Goal: Task Accomplishment & Management: Use online tool/utility

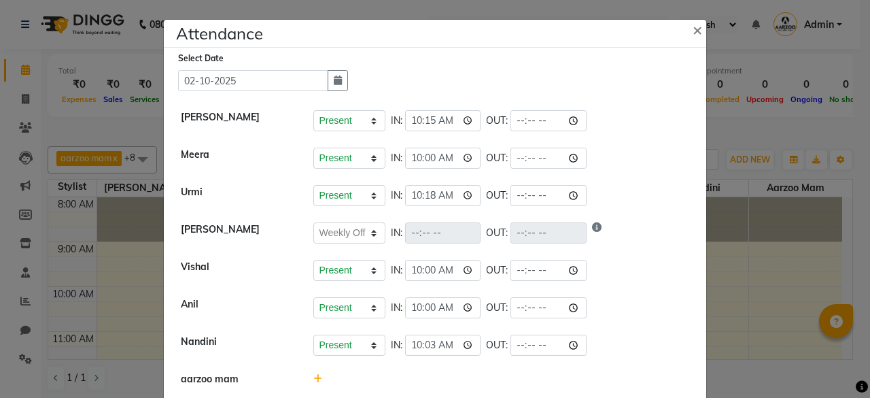
select select "W"
click at [693, 34] on span "×" at bounding box center [698, 29] width 10 height 20
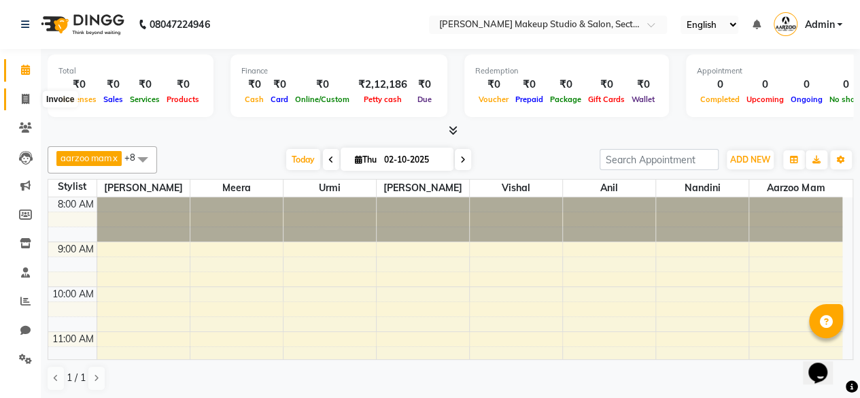
drag, startPoint x: 22, startPoint y: 98, endPoint x: 41, endPoint y: 95, distance: 19.2
click at [22, 98] on icon at bounding box center [25, 99] width 7 height 10
select select "service"
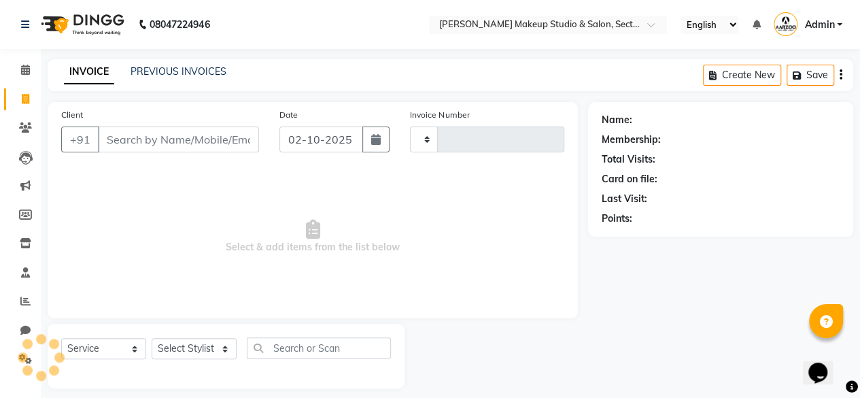
type input "0100"
select select "6943"
click at [184, 349] on select "Select Stylist" at bounding box center [194, 348] width 85 height 21
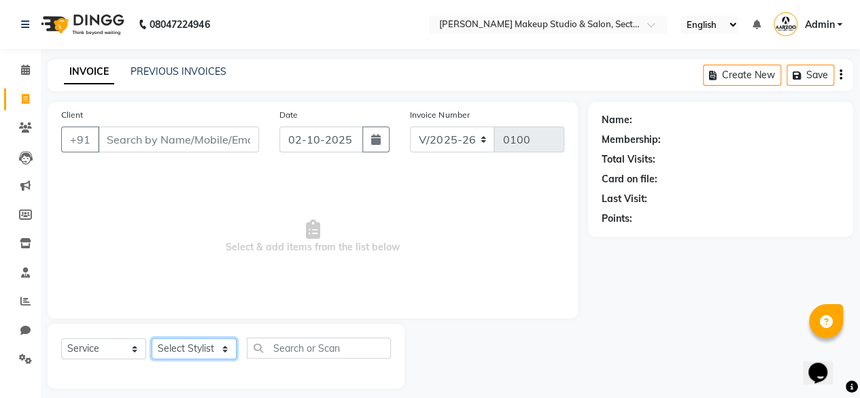
select select "85185"
click at [152, 338] on select "Select Stylist aarzoo mam [PERSON_NAME] [PERSON_NAME] [PERSON_NAME] [PERSON_NAM…" at bounding box center [194, 348] width 85 height 21
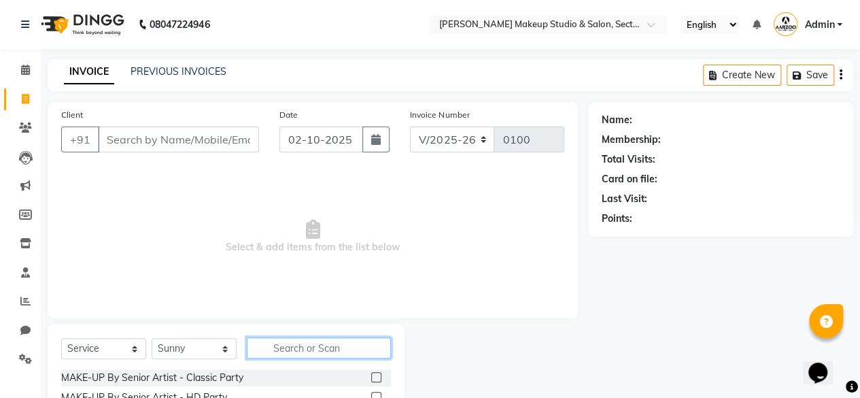
click at [311, 342] on input "text" at bounding box center [319, 347] width 144 height 21
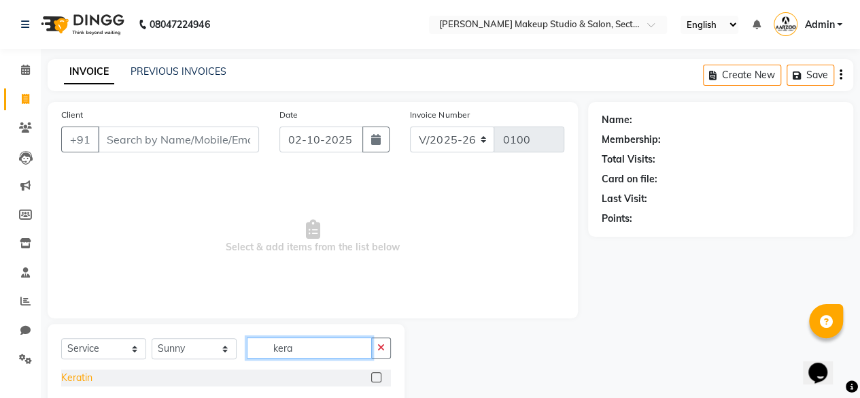
type input "kera"
click at [84, 383] on div "Keratin" at bounding box center [76, 377] width 31 height 14
checkbox input "false"
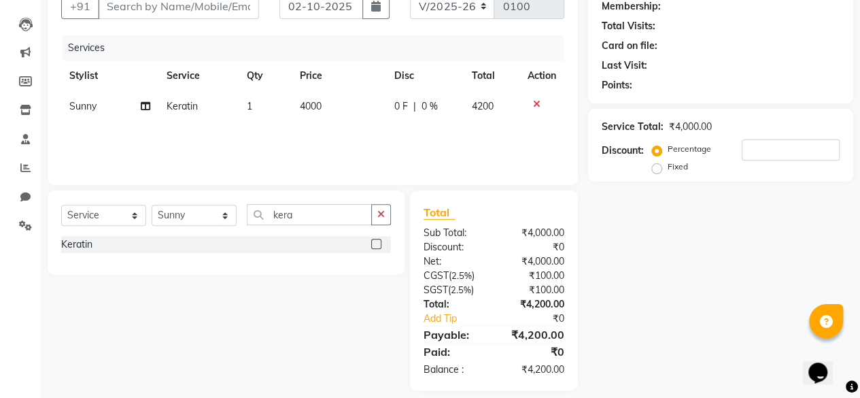
scroll to position [136, 0]
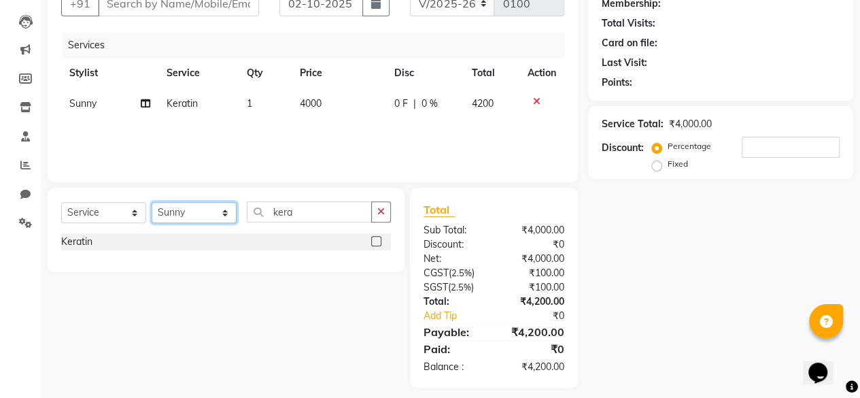
click at [203, 215] on select "Select Stylist aarzoo mam [PERSON_NAME] [PERSON_NAME] [PERSON_NAME] [PERSON_NAM…" at bounding box center [194, 212] width 85 height 21
click at [309, 205] on input "kera" at bounding box center [309, 211] width 125 height 21
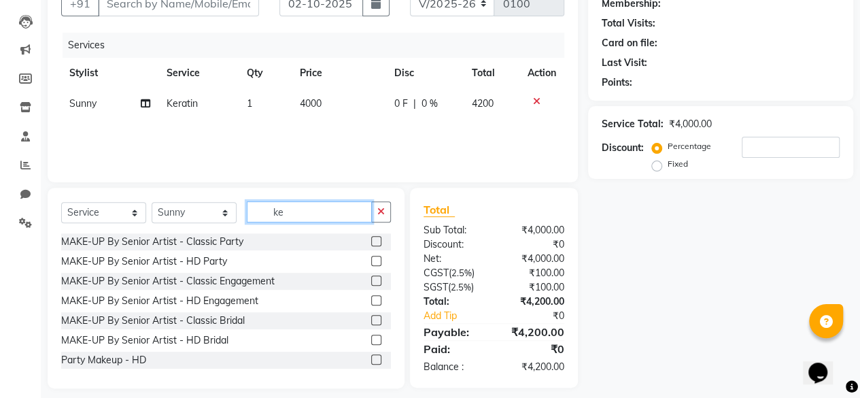
type input "k"
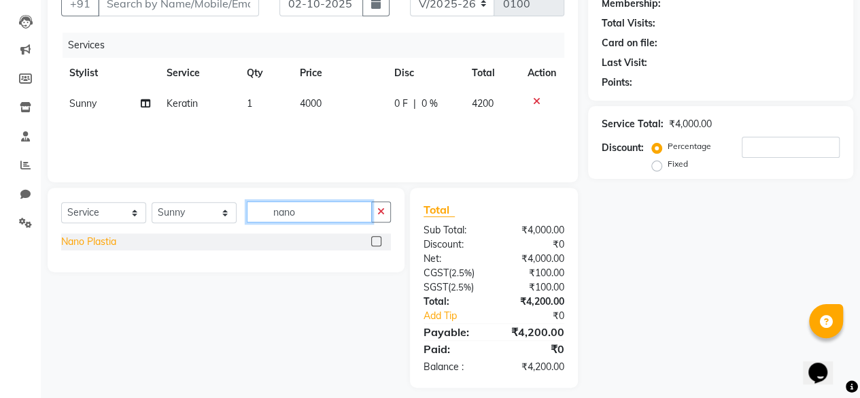
type input "nano"
click at [110, 239] on div "Nano Plastia" at bounding box center [88, 242] width 55 height 14
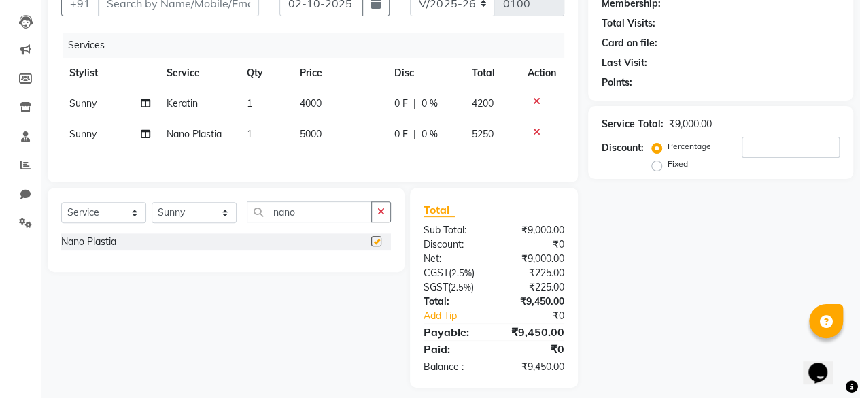
checkbox input "false"
click at [335, 126] on td "5000" at bounding box center [339, 134] width 94 height 31
select select "85185"
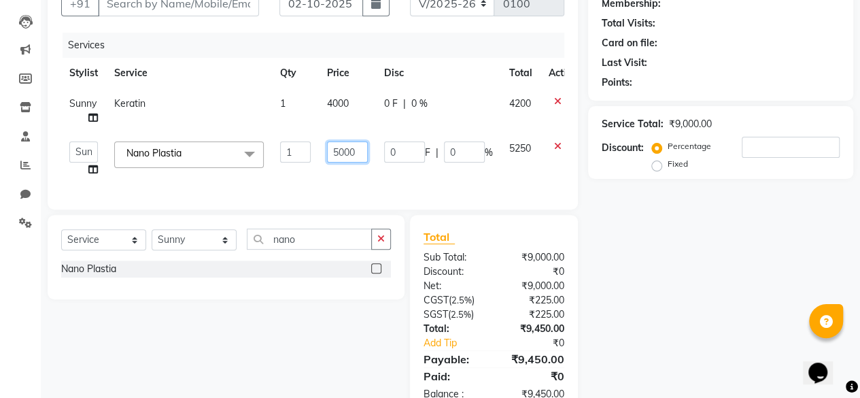
click at [338, 149] on input "5000" at bounding box center [347, 151] width 41 height 21
type input "6000"
click at [642, 277] on div "Name: Membership: Total Visits: Card on file: Last Visit: Points: Service Total…" at bounding box center [725, 190] width 275 height 449
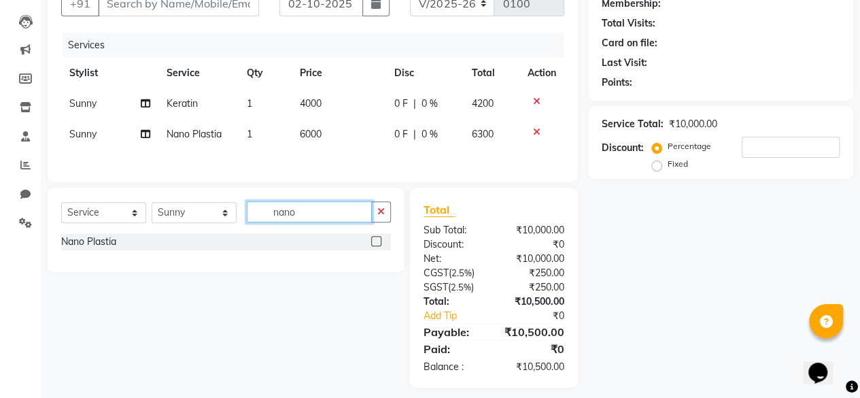
click at [338, 214] on input "nano" at bounding box center [309, 211] width 125 height 21
type input "n"
type input "glo [MEDICAL_DATA]"
drag, startPoint x: 128, startPoint y: 247, endPoint x: 135, endPoint y: 241, distance: 9.2
click at [128, 245] on div "Global Hair Color" at bounding box center [98, 242] width 74 height 14
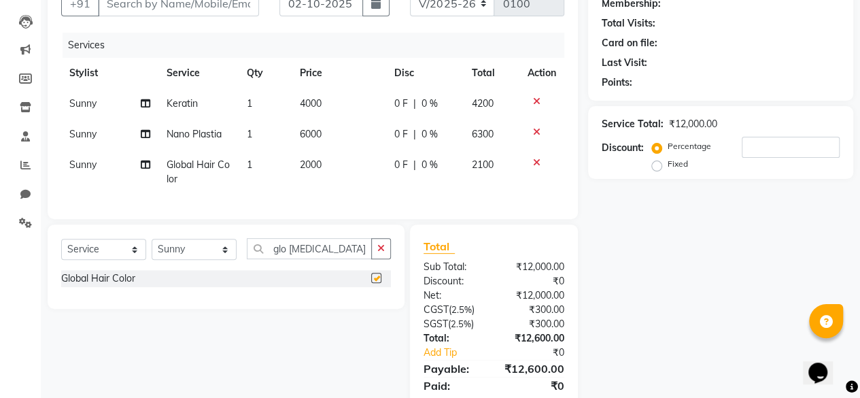
checkbox input "false"
click at [322, 177] on td "2000" at bounding box center [339, 172] width 94 height 45
select select "85185"
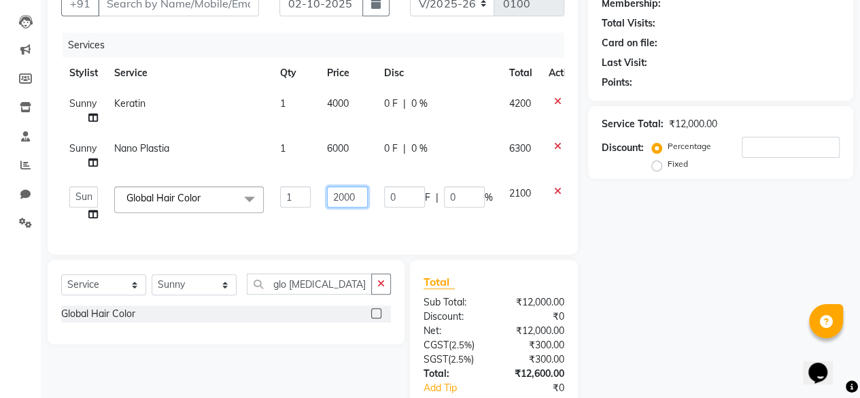
click at [340, 195] on input "2000" at bounding box center [347, 196] width 41 height 21
type input "5000"
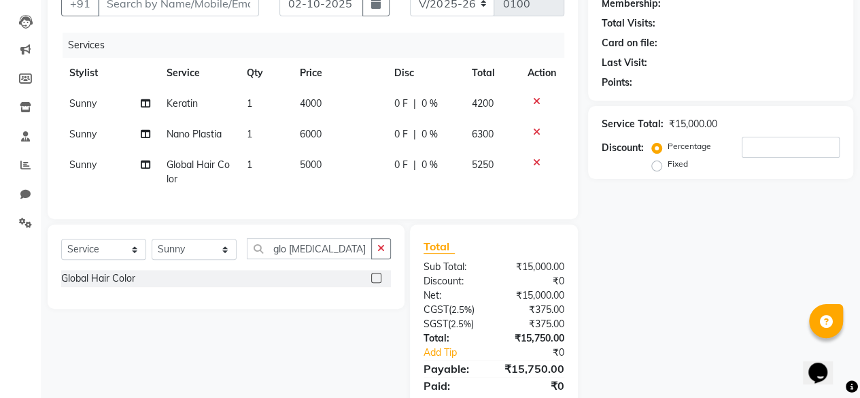
click at [672, 280] on div "Name: Membership: Total Visits: Card on file: Last Visit: Points: Service Total…" at bounding box center [725, 195] width 275 height 458
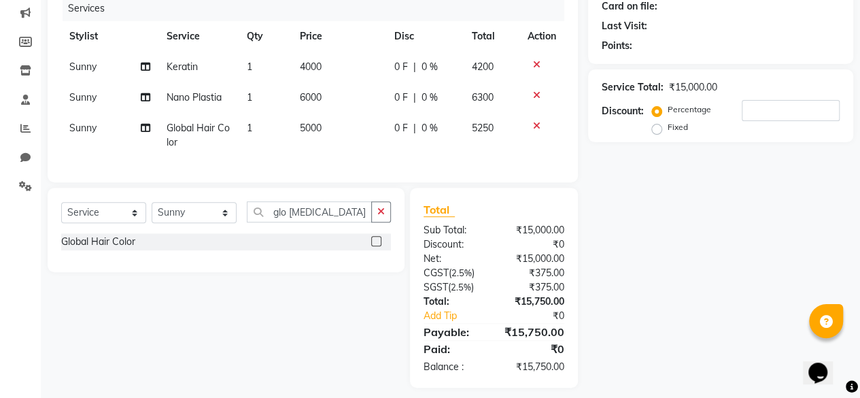
scroll to position [192, 0]
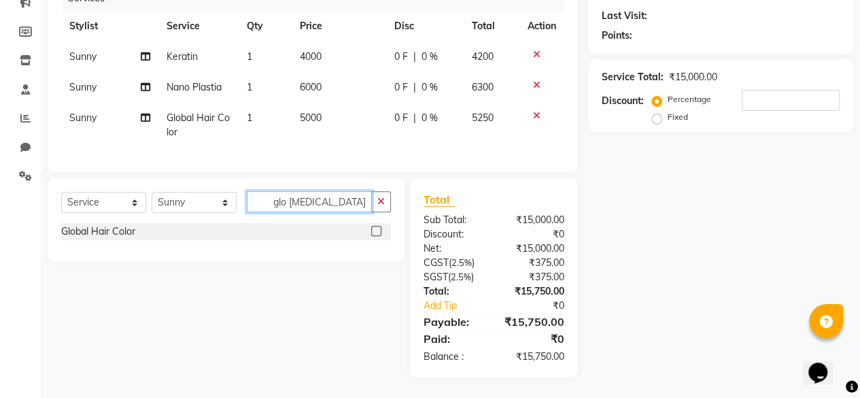
click at [334, 202] on input "glo [MEDICAL_DATA]" at bounding box center [309, 201] width 125 height 21
type input "g"
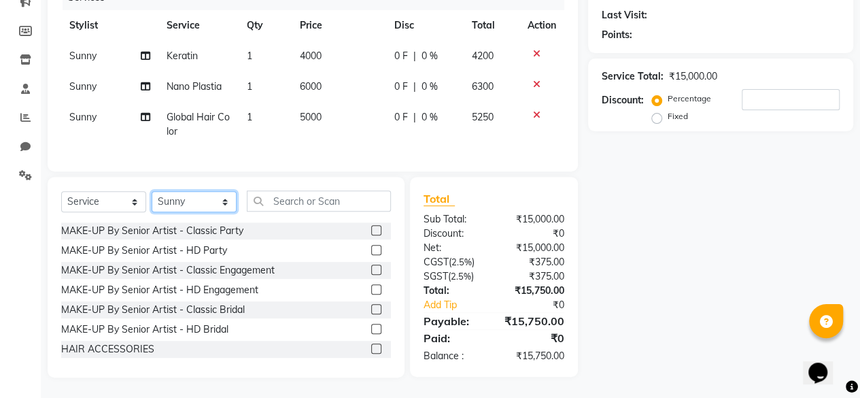
click at [201, 207] on select "Select Stylist aarzoo mam [PERSON_NAME] [PERSON_NAME] [PERSON_NAME] [PERSON_NAM…" at bounding box center [194, 201] width 85 height 21
select select "63162"
click at [152, 192] on select "Select Stylist aarzoo mam [PERSON_NAME] [PERSON_NAME] [PERSON_NAME] [PERSON_NAM…" at bounding box center [194, 201] width 85 height 21
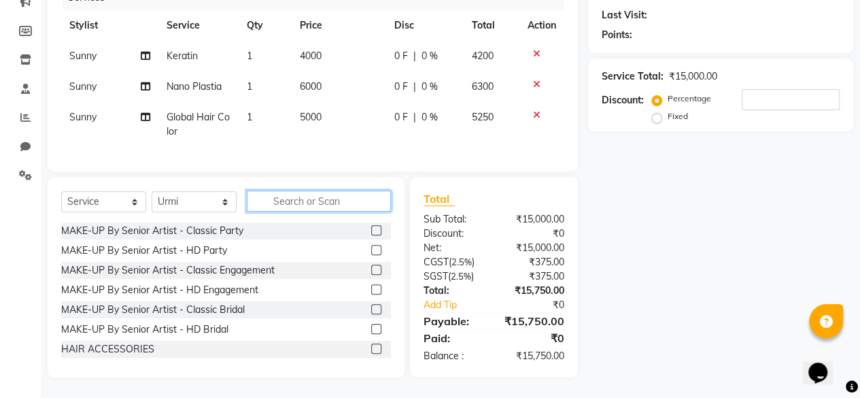
click at [318, 200] on input "text" at bounding box center [319, 200] width 144 height 21
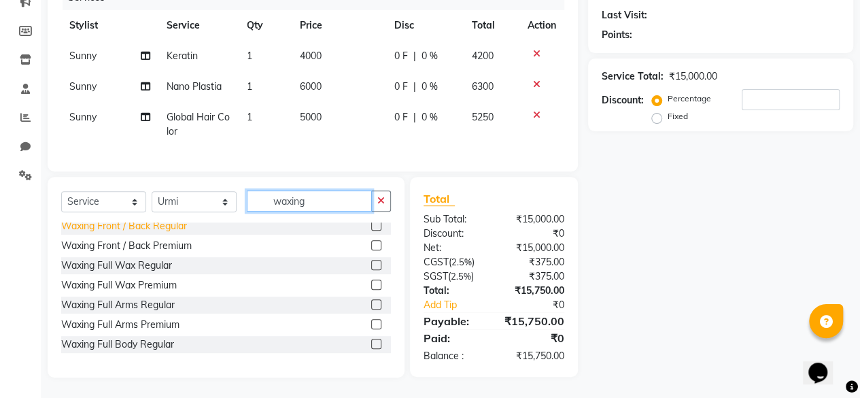
scroll to position [272, 0]
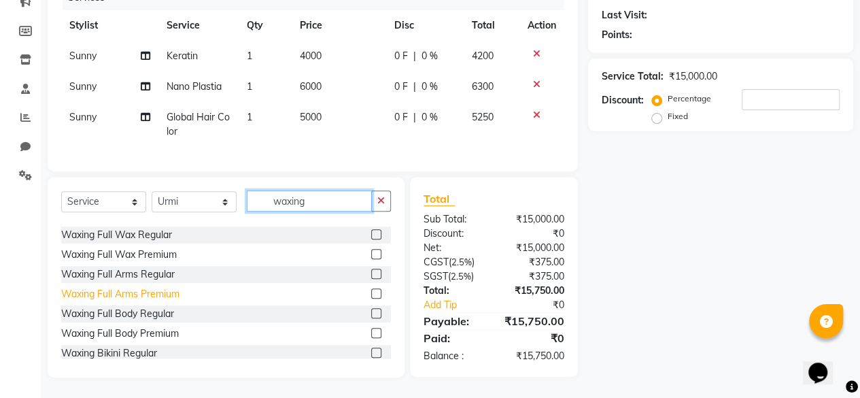
type input "waxing"
click at [159, 299] on div "Waxing Full Arms Premium" at bounding box center [120, 294] width 118 height 14
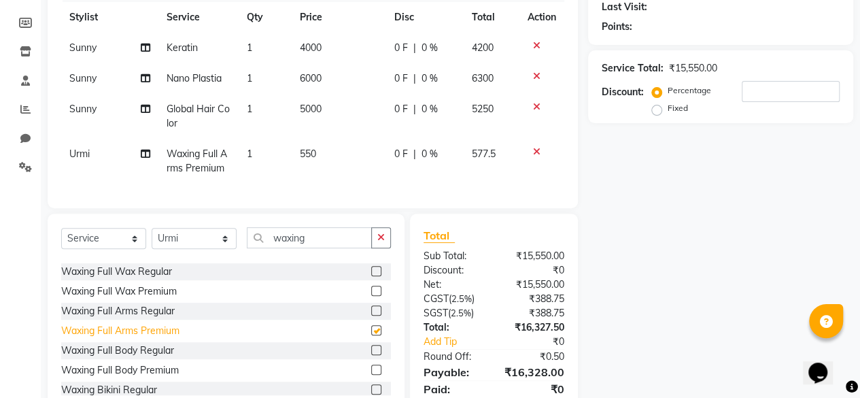
checkbox input "false"
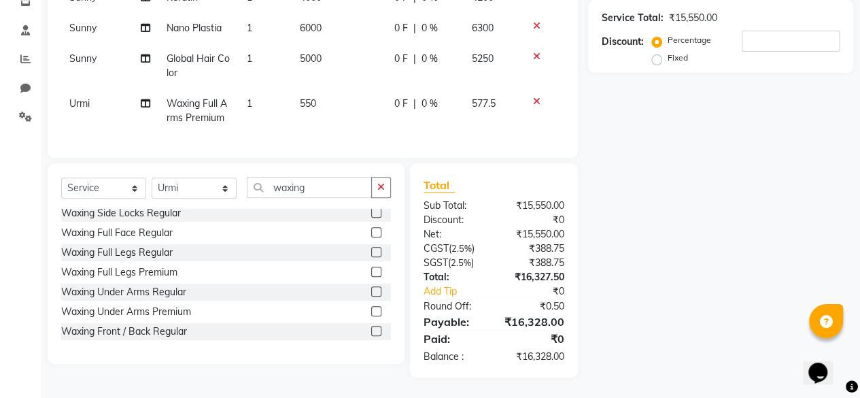
scroll to position [94, 0]
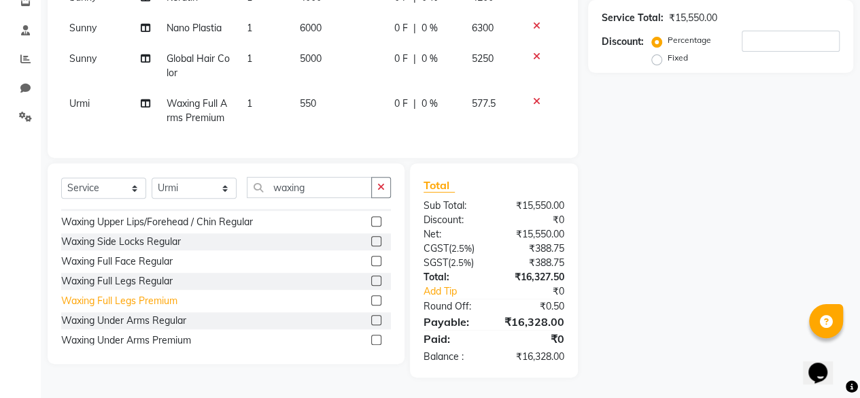
click at [150, 298] on div "Waxing Full Legs Premium" at bounding box center [119, 301] width 116 height 14
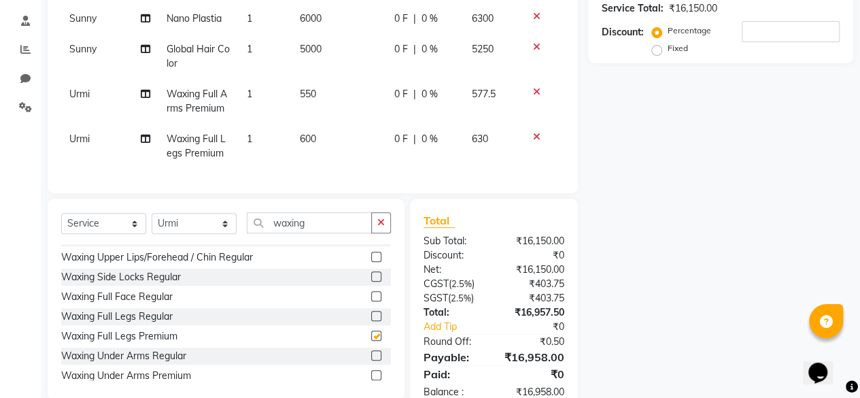
checkbox input "false"
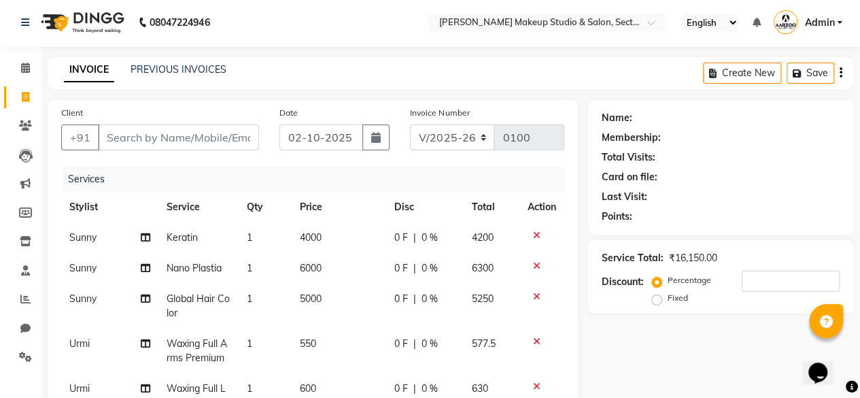
scroll to position [0, 0]
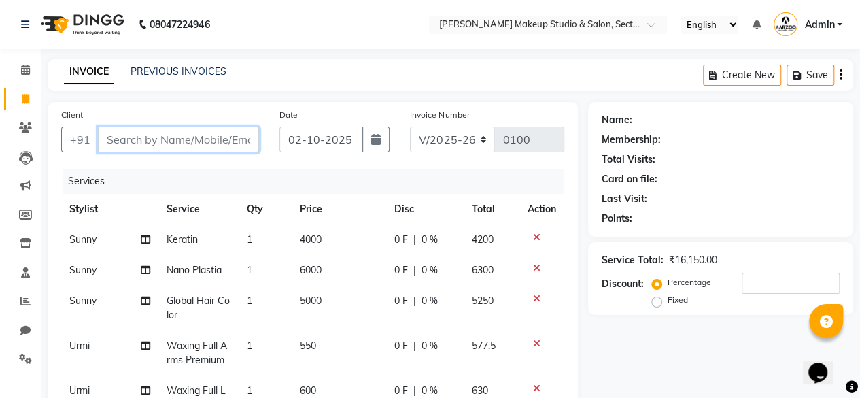
click at [227, 138] on input "Client" at bounding box center [178, 139] width 161 height 26
type input "8"
type input "0"
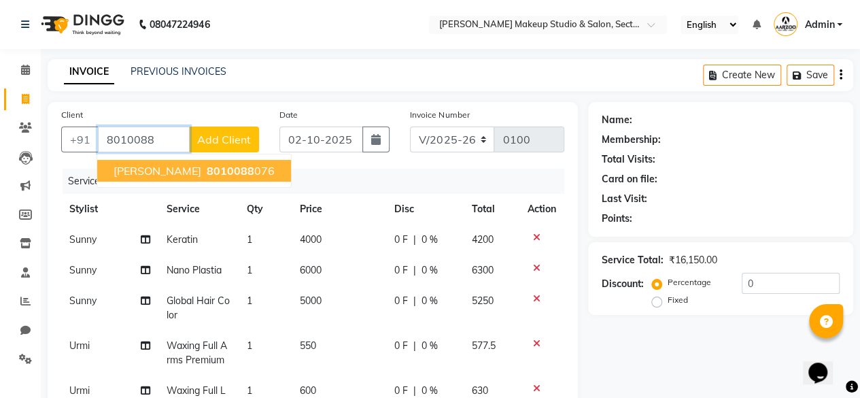
click at [216, 179] on button "[PERSON_NAME] 8010088 076" at bounding box center [194, 171] width 194 height 22
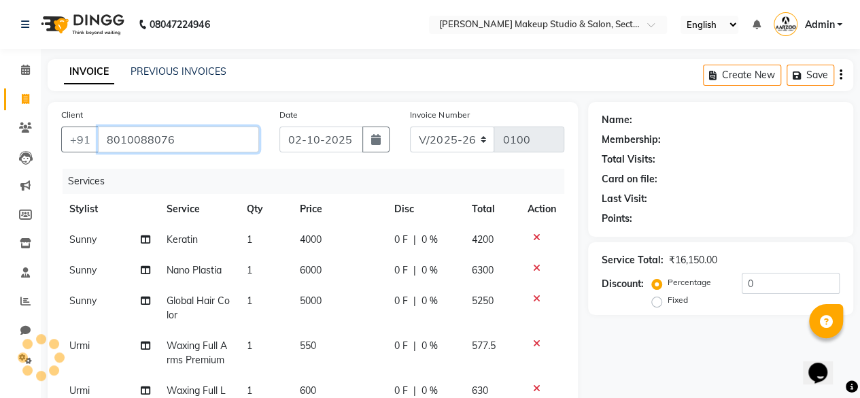
type input "8010088076"
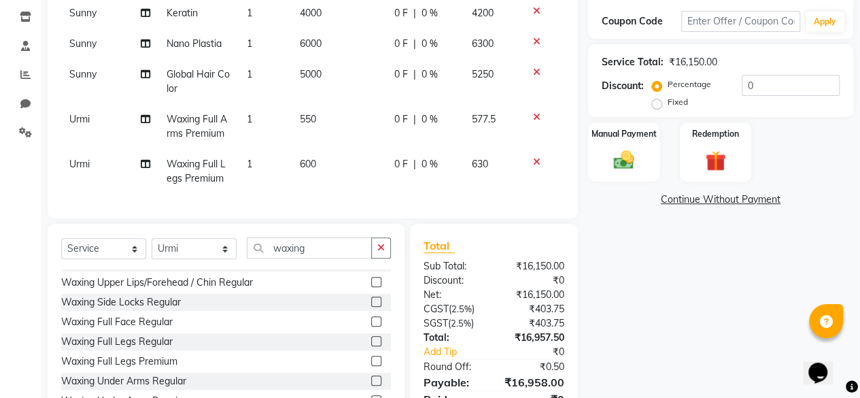
scroll to position [296, 0]
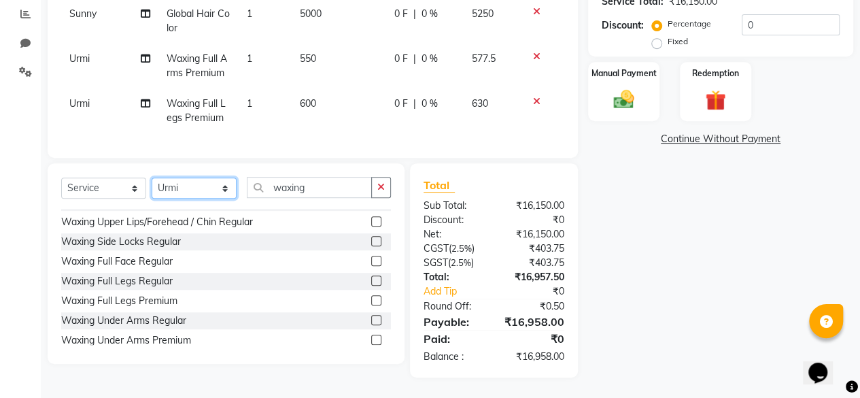
click at [200, 182] on select "Select Stylist aarzoo mam [PERSON_NAME] [PERSON_NAME] [PERSON_NAME] [PERSON_NAM…" at bounding box center [194, 187] width 85 height 21
select select "63160"
click at [152, 178] on select "Select Stylist aarzoo mam [PERSON_NAME] [PERSON_NAME] [PERSON_NAME] [PERSON_NAM…" at bounding box center [194, 187] width 85 height 21
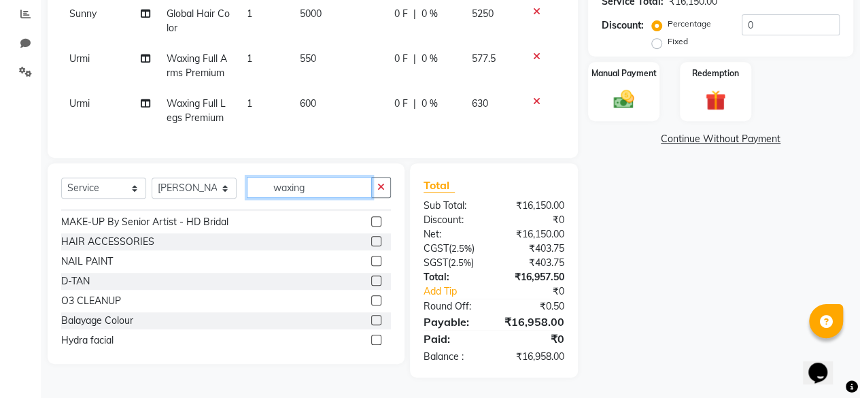
click at [326, 190] on input "waxing" at bounding box center [309, 187] width 125 height 21
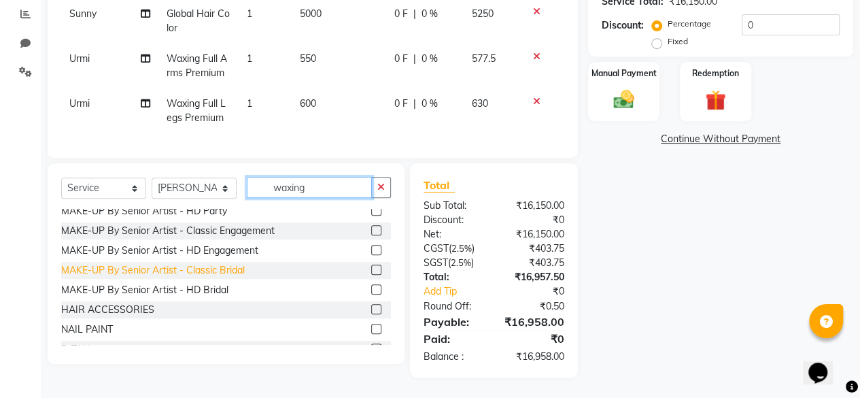
scroll to position [0, 0]
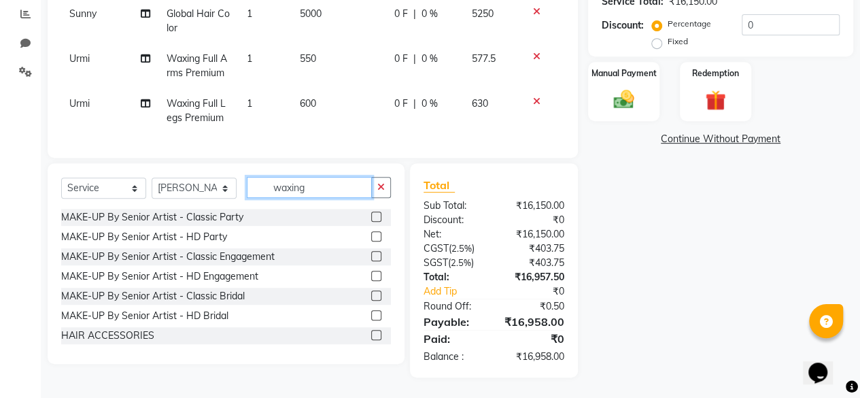
click at [317, 185] on input "waxing" at bounding box center [309, 187] width 125 height 21
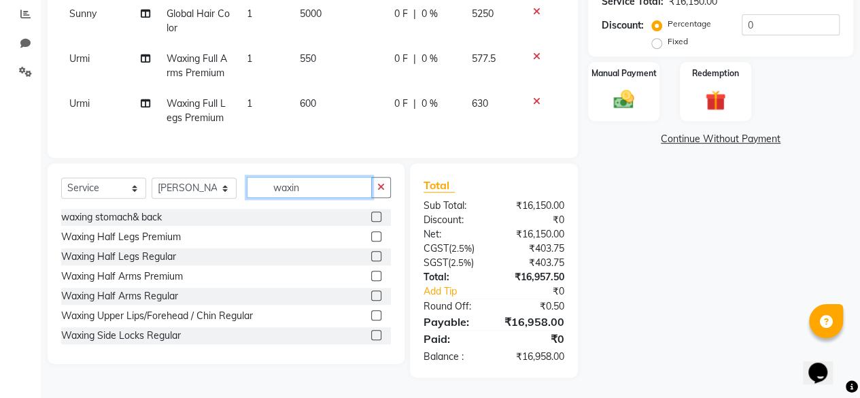
type input "waxing"
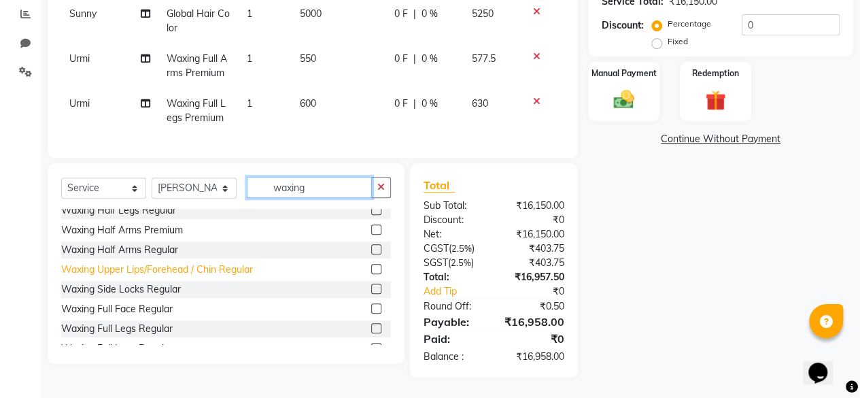
scroll to position [68, 0]
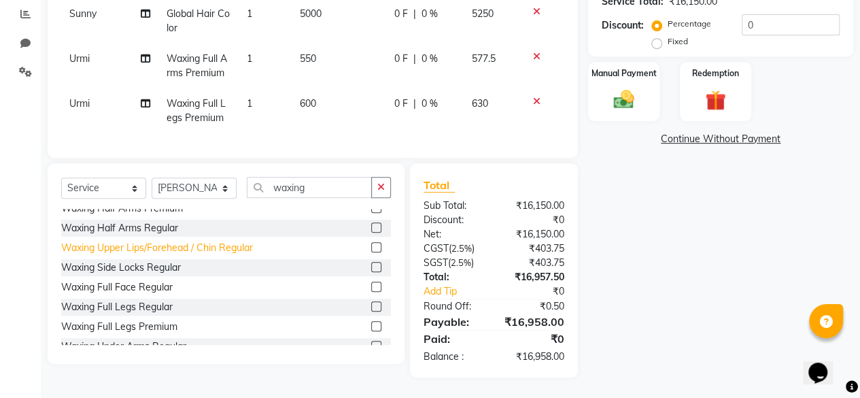
click at [182, 245] on div "Waxing Upper Lips/Forehead / Chin Regular" at bounding box center [157, 248] width 192 height 14
checkbox input "false"
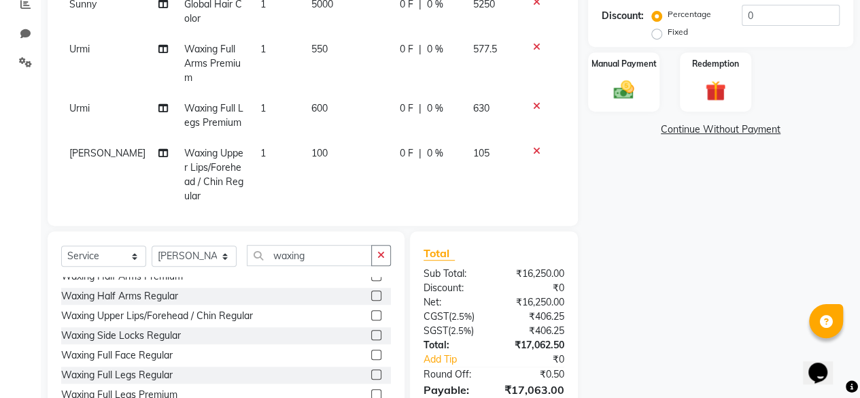
click at [533, 149] on icon at bounding box center [536, 151] width 7 height 10
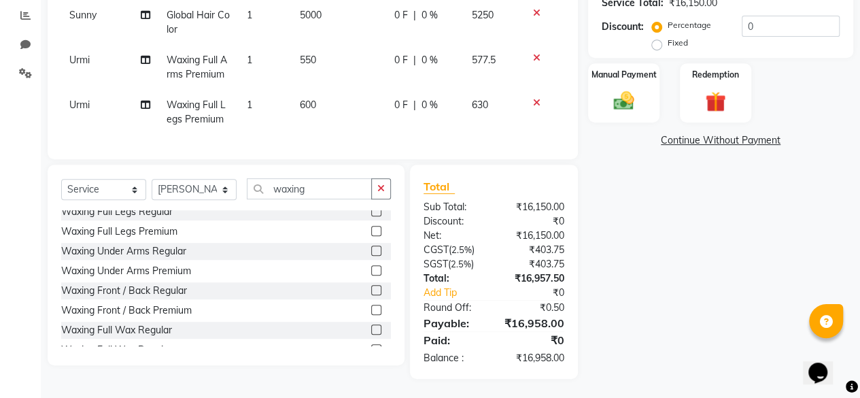
scroll to position [136, 0]
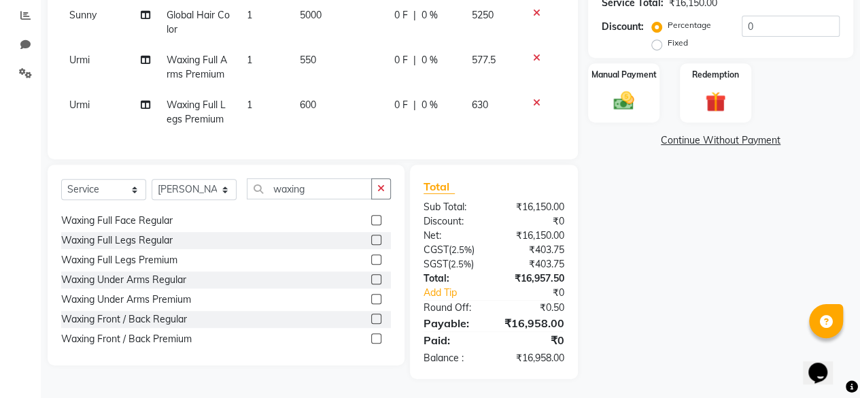
click at [171, 300] on div "Waxing Under Arms Premium" at bounding box center [126, 299] width 130 height 14
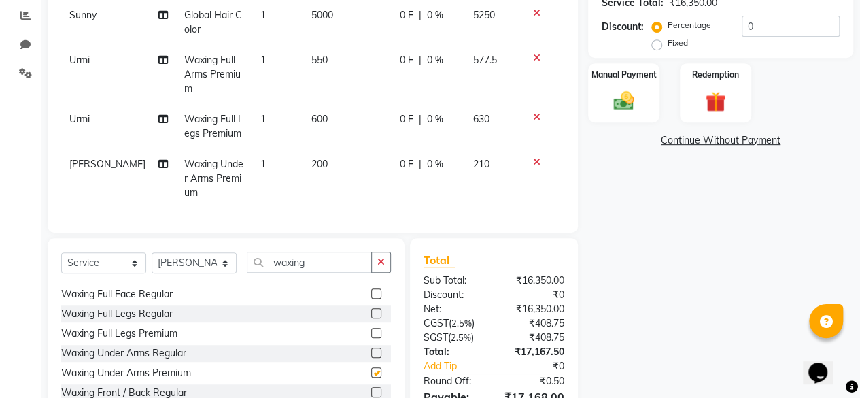
checkbox input "false"
click at [351, 265] on input "waxing" at bounding box center [309, 261] width 125 height 21
type input "w"
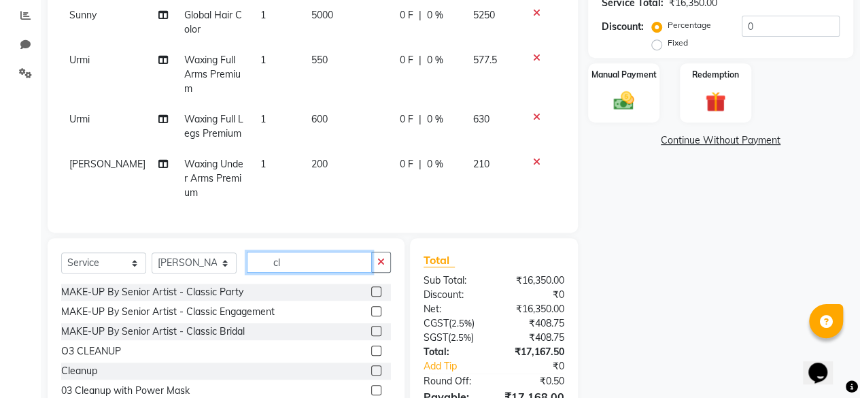
scroll to position [0, 0]
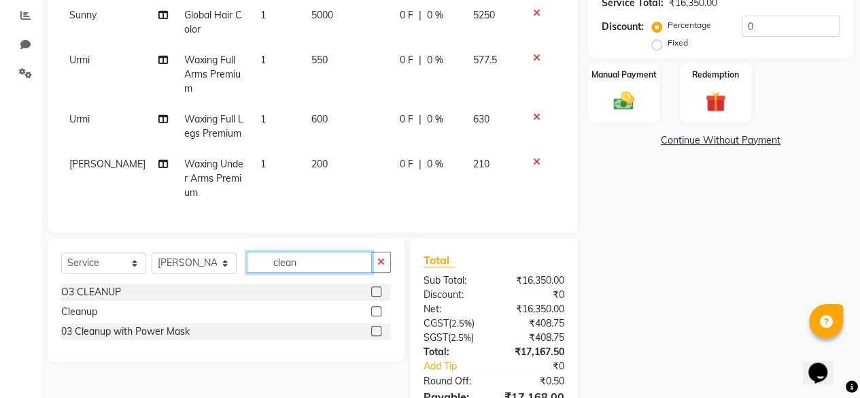
type input "clean"
click at [101, 306] on div "Cleanup" at bounding box center [226, 311] width 330 height 17
click at [91, 308] on div "Cleanup" at bounding box center [79, 312] width 36 height 14
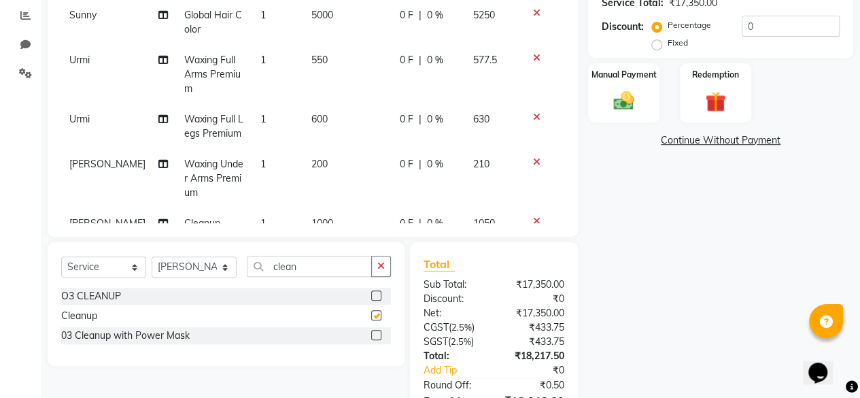
checkbox input "false"
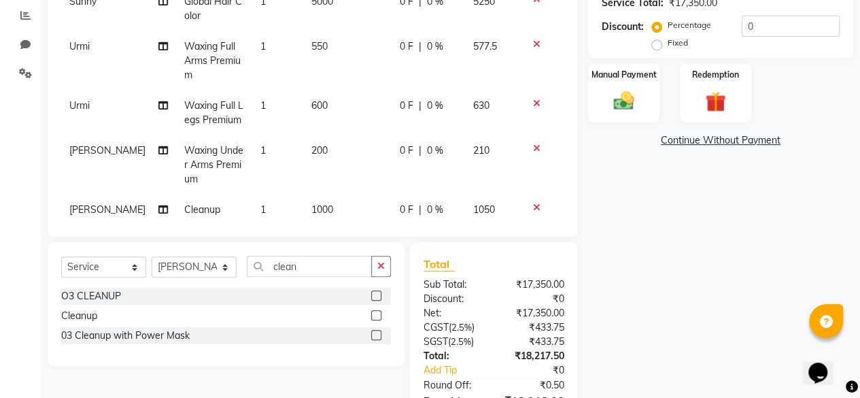
scroll to position [37, 0]
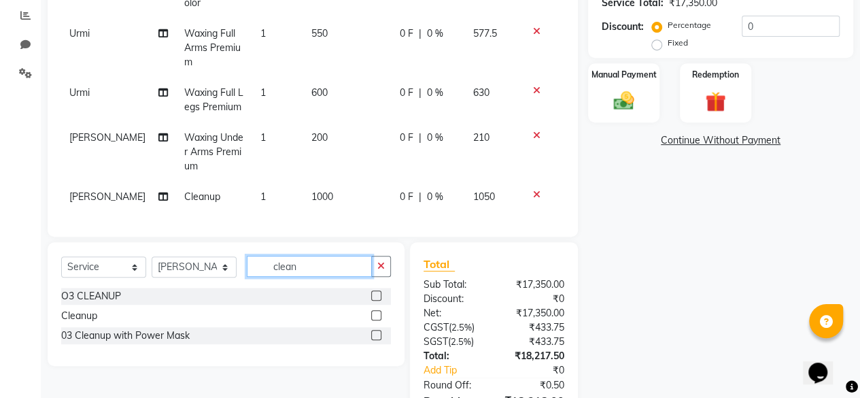
click at [306, 266] on input "clean" at bounding box center [309, 266] width 125 height 21
type input "c"
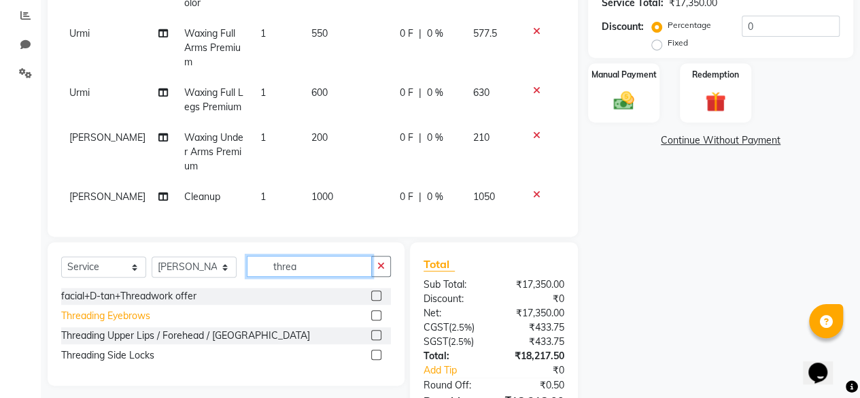
type input "threa"
click at [131, 317] on div "Threading Eyebrows" at bounding box center [105, 316] width 89 height 14
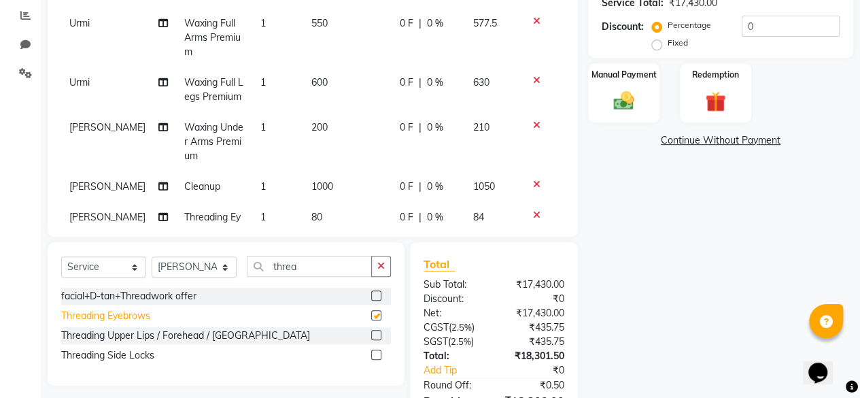
checkbox input "false"
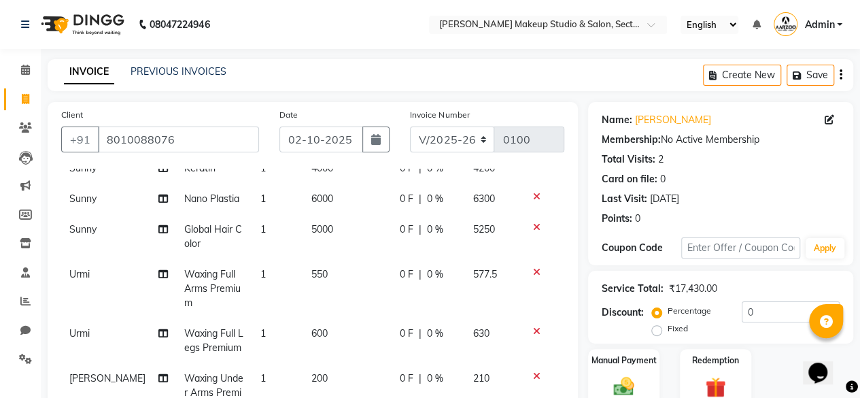
scroll to position [0, 0]
drag, startPoint x: 480, startPoint y: 135, endPoint x: 478, endPoint y: 149, distance: 13.7
click at [480, 135] on select "CSH/25 V/2025 V/2025-26" at bounding box center [452, 139] width 85 height 26
select select "7392"
click at [410, 126] on select "CSH/25 V/2025 V/2025-26" at bounding box center [452, 139] width 85 height 26
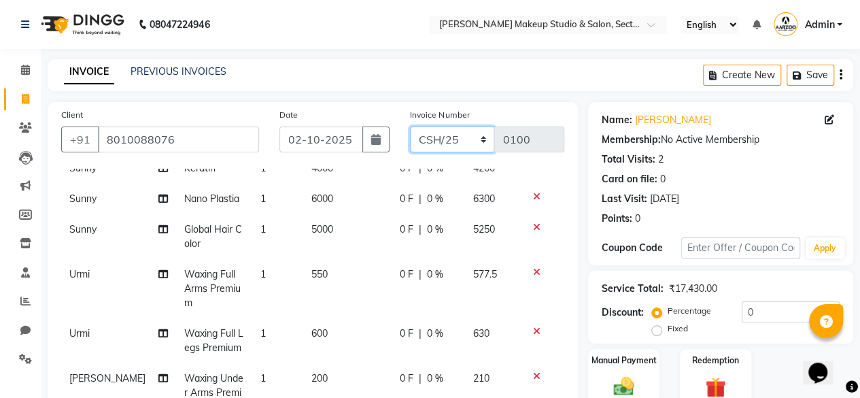
type input "0266"
click at [839, 75] on icon "button" at bounding box center [840, 75] width 3 height 1
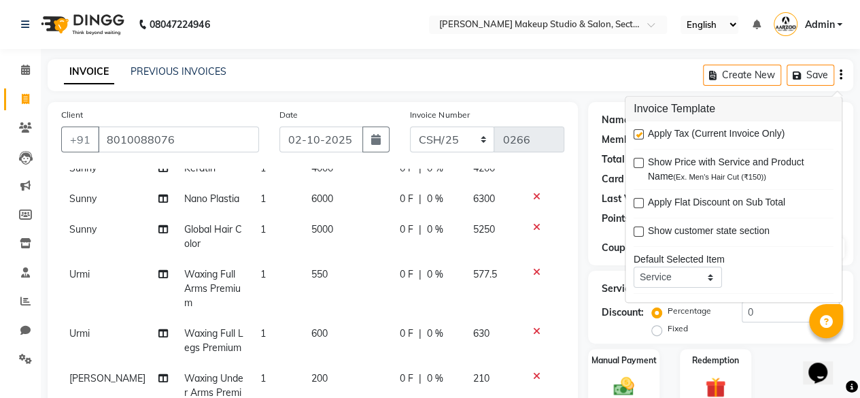
drag, startPoint x: 633, startPoint y: 133, endPoint x: 633, endPoint y: 142, distance: 8.8
click at [633, 133] on label at bounding box center [638, 135] width 10 height 10
click at [633, 133] on input "checkbox" at bounding box center [637, 135] width 9 height 9
checkbox input "false"
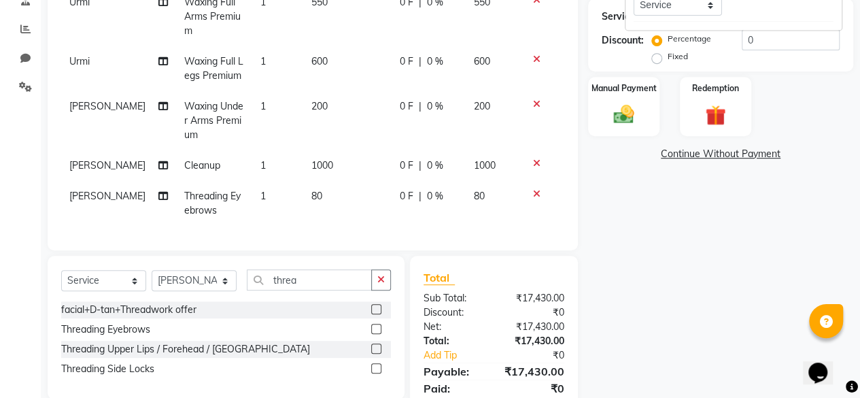
scroll to position [320, 0]
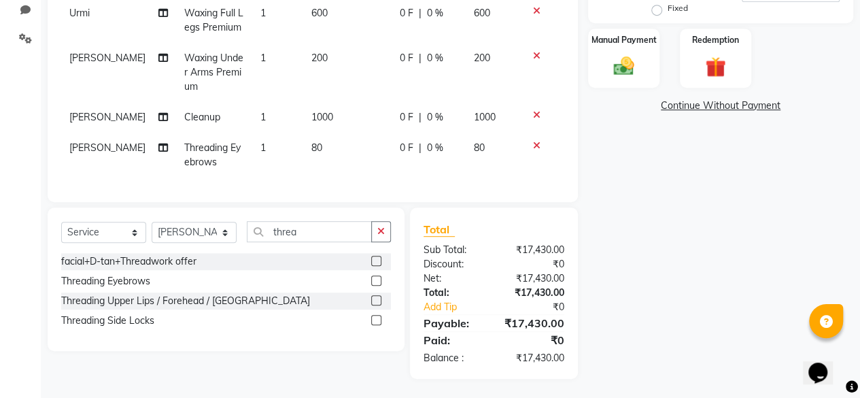
click at [637, 285] on div "Name: [PERSON_NAME] Membership: No Active Membership Total Visits: 2 Card on fi…" at bounding box center [725, 80] width 275 height 597
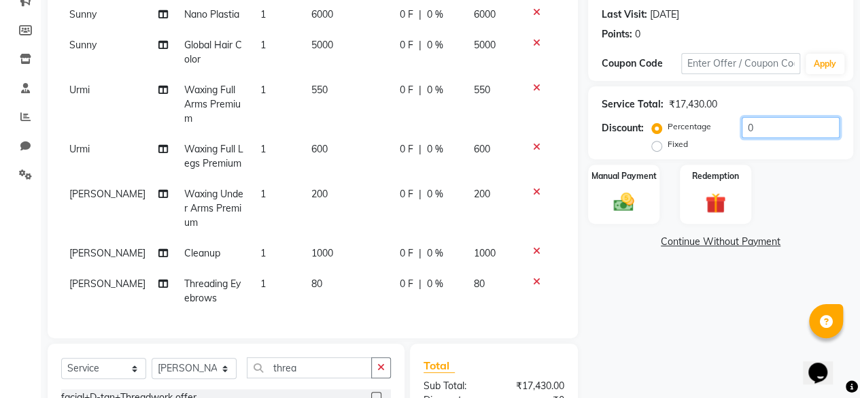
click at [778, 130] on input "0" at bounding box center [791, 127] width 98 height 21
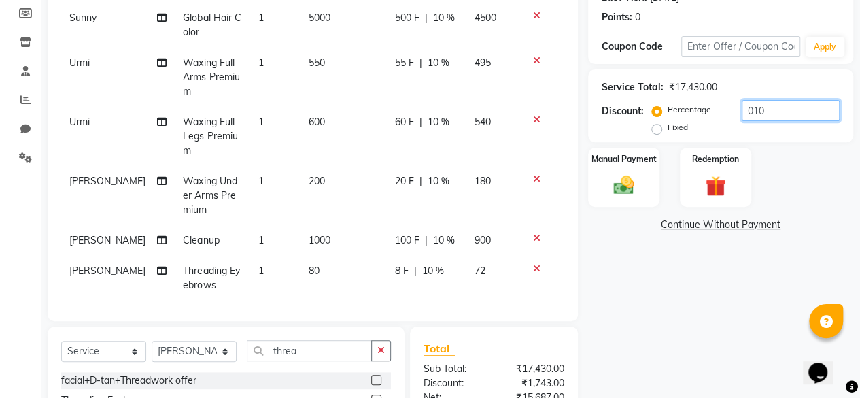
scroll to position [320, 0]
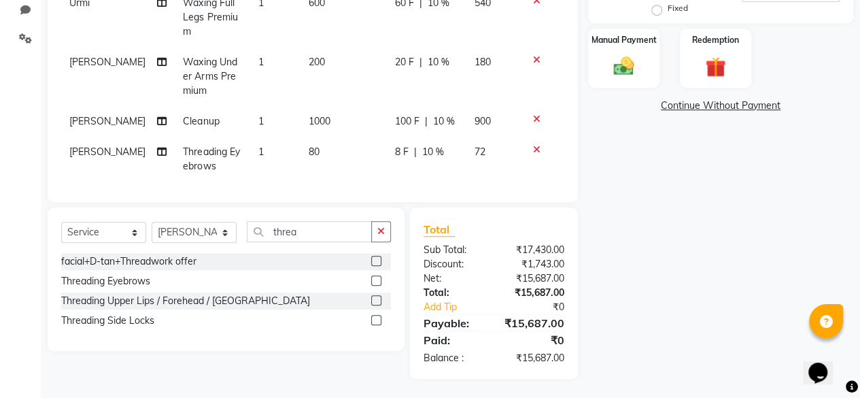
click at [686, 295] on div "Name: [PERSON_NAME] Membership: No Active Membership Total Visits: 2 Card on fi…" at bounding box center [725, 80] width 275 height 597
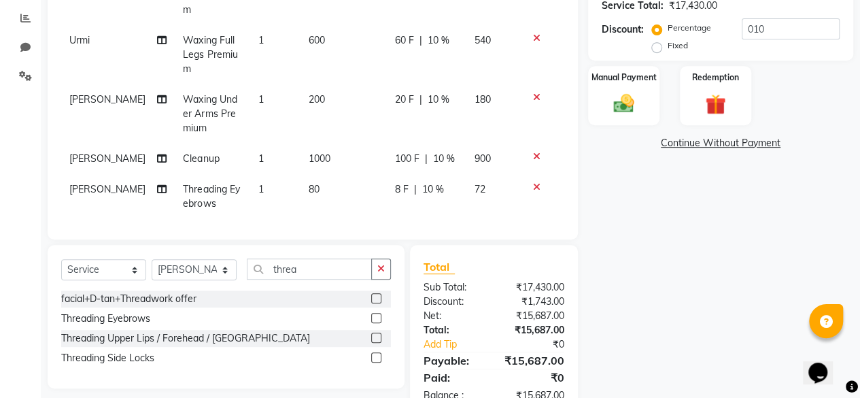
scroll to position [252, 0]
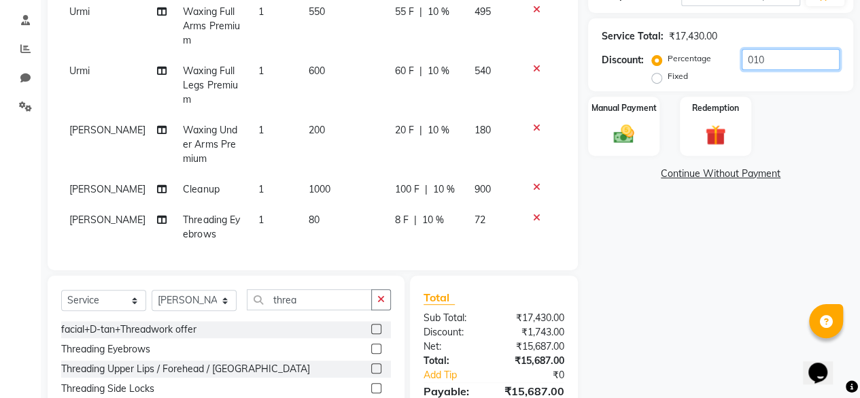
click at [784, 63] on input "010" at bounding box center [791, 59] width 98 height 21
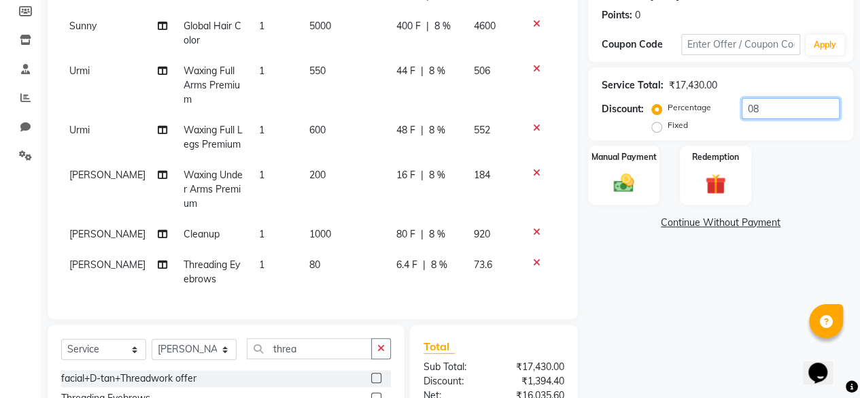
scroll to position [204, 0]
type input "08"
click at [625, 187] on img at bounding box center [623, 182] width 35 height 24
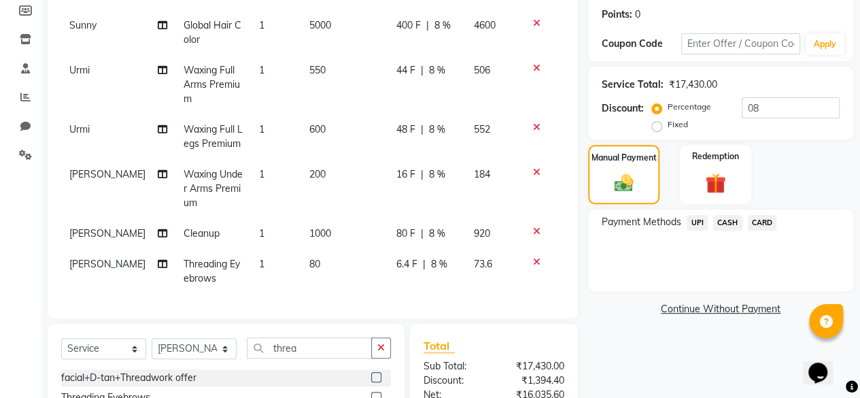
click at [729, 218] on span "CASH" at bounding box center [727, 223] width 29 height 16
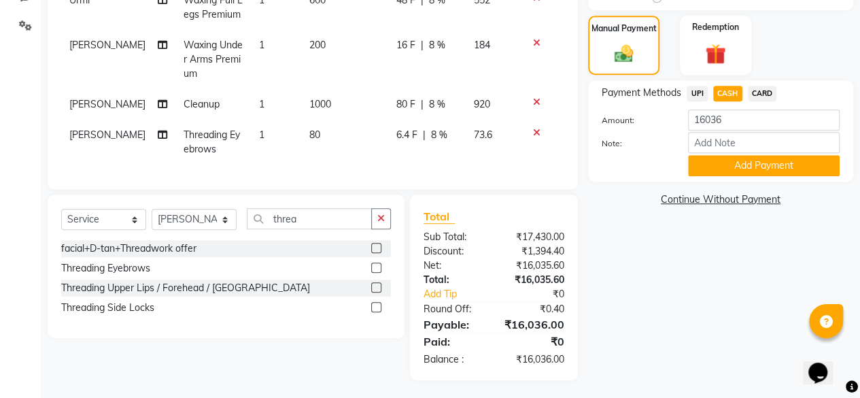
scroll to position [334, 0]
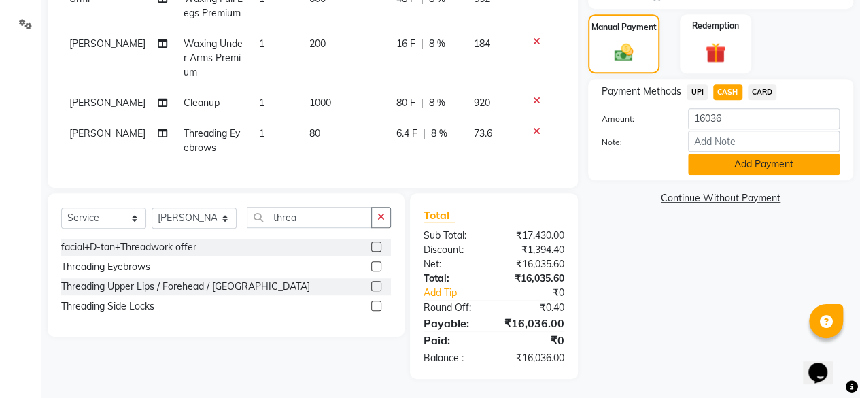
click at [726, 164] on button "Add Payment" at bounding box center [764, 164] width 152 height 21
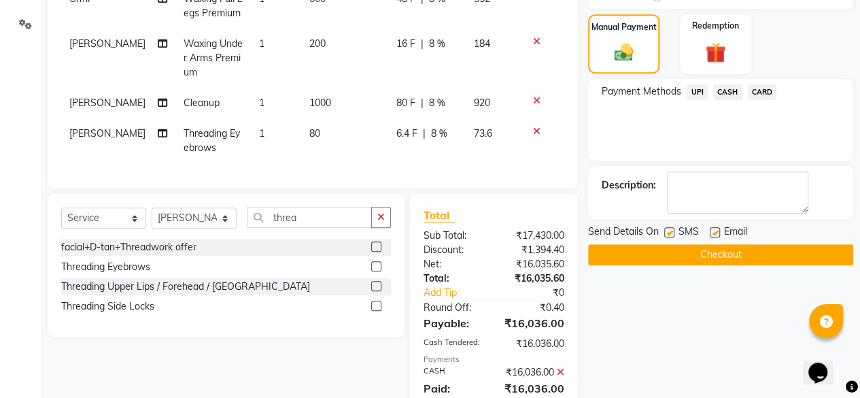
click at [718, 228] on label at bounding box center [715, 232] width 10 height 10
click at [718, 228] on input "checkbox" at bounding box center [714, 232] width 9 height 9
checkbox input "false"
click at [670, 230] on label at bounding box center [669, 232] width 10 height 10
click at [670, 230] on input "checkbox" at bounding box center [668, 232] width 9 height 9
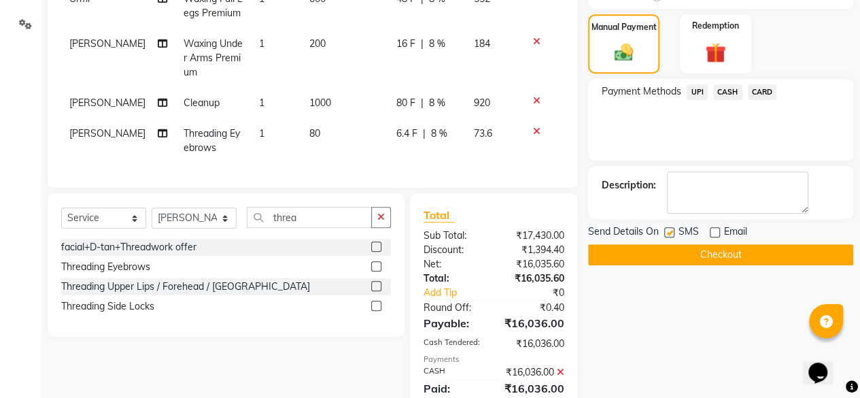
checkbox input "false"
click at [665, 251] on button "Checkout" at bounding box center [720, 254] width 265 height 21
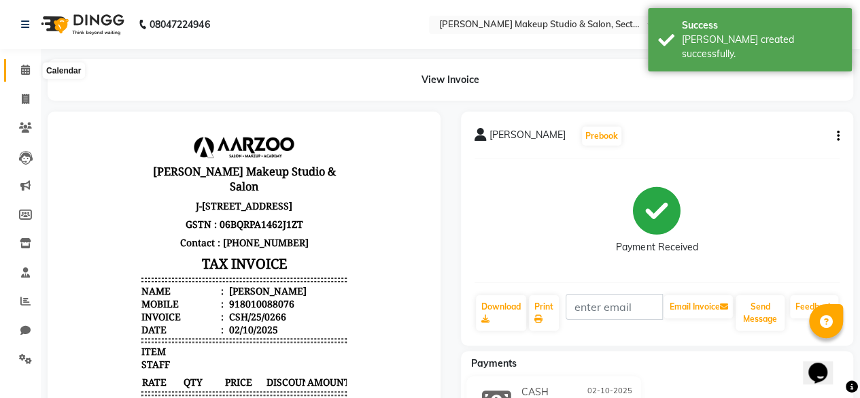
click at [23, 75] on icon at bounding box center [25, 70] width 9 height 10
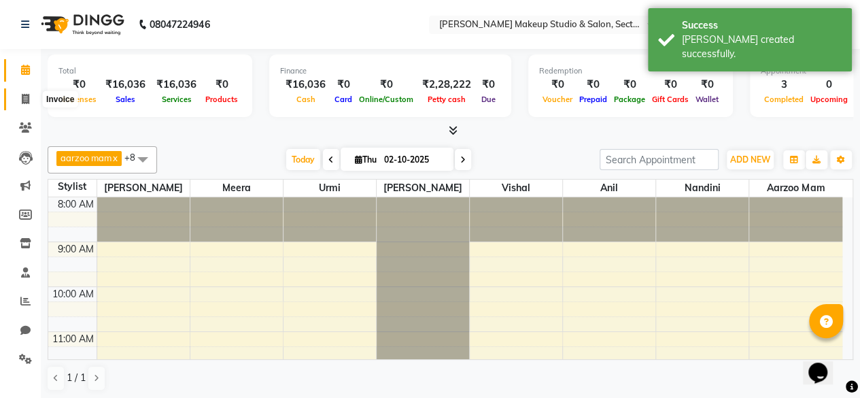
click at [27, 104] on span at bounding box center [26, 100] width 24 height 16
select select "service"
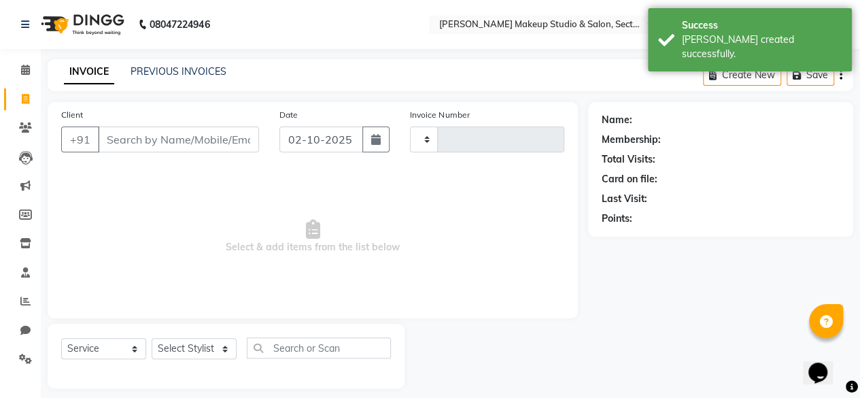
type input "0100"
select select "6943"
